Goal: Check status: Check status

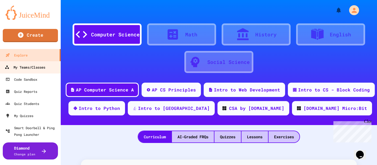
click at [30, 65] on div "My Teams/Classes" at bounding box center [25, 67] width 41 height 7
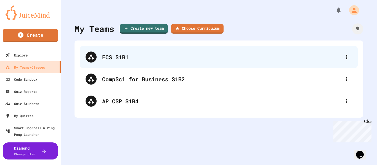
click at [128, 56] on div "ECS S1B1" at bounding box center [221, 57] width 239 height 8
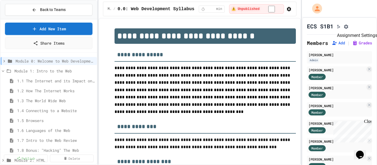
click at [349, 24] on button "Assignment Settings" at bounding box center [346, 26] width 6 height 7
click at [369, 120] on div "Close" at bounding box center [367, 122] width 7 height 7
click at [55, 80] on span "1.1 The Internet and its Impact on Society" at bounding box center [53, 81] width 72 height 6
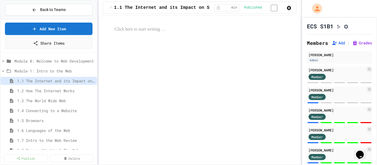
select select "***"
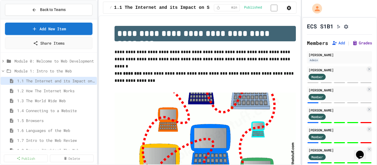
click at [357, 46] on button "Grades" at bounding box center [362, 43] width 20 height 6
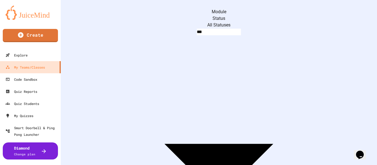
scroll to position [327, 0]
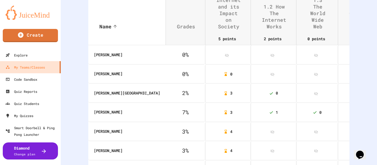
scroll to position [117, 0]
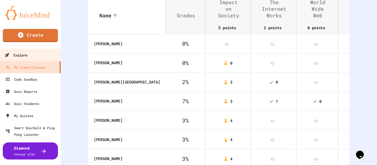
click at [26, 56] on div "Explore" at bounding box center [16, 55] width 23 height 7
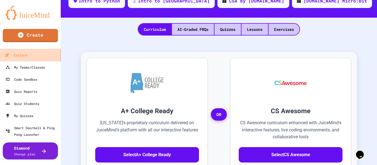
scroll to position [37, 0]
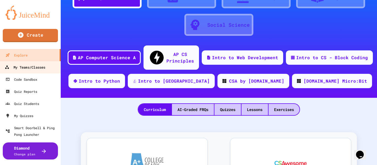
click at [26, 72] on link "My Teams/Classes" at bounding box center [30, 67] width 63 height 12
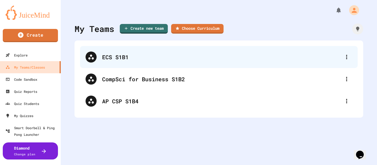
click at [105, 60] on div "ECS S1B1" at bounding box center [221, 57] width 239 height 8
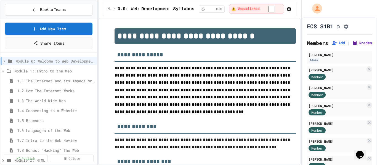
click at [364, 44] on button "Grades" at bounding box center [362, 43] width 20 height 6
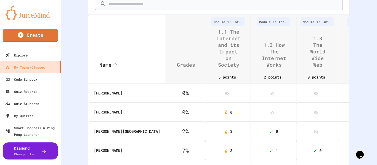
scroll to position [71, 0]
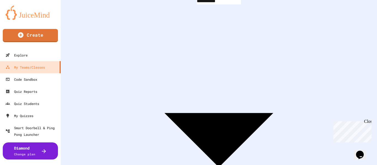
scroll to position [65, 0]
